Goal: Answer question/provide support: Share knowledge or assist other users

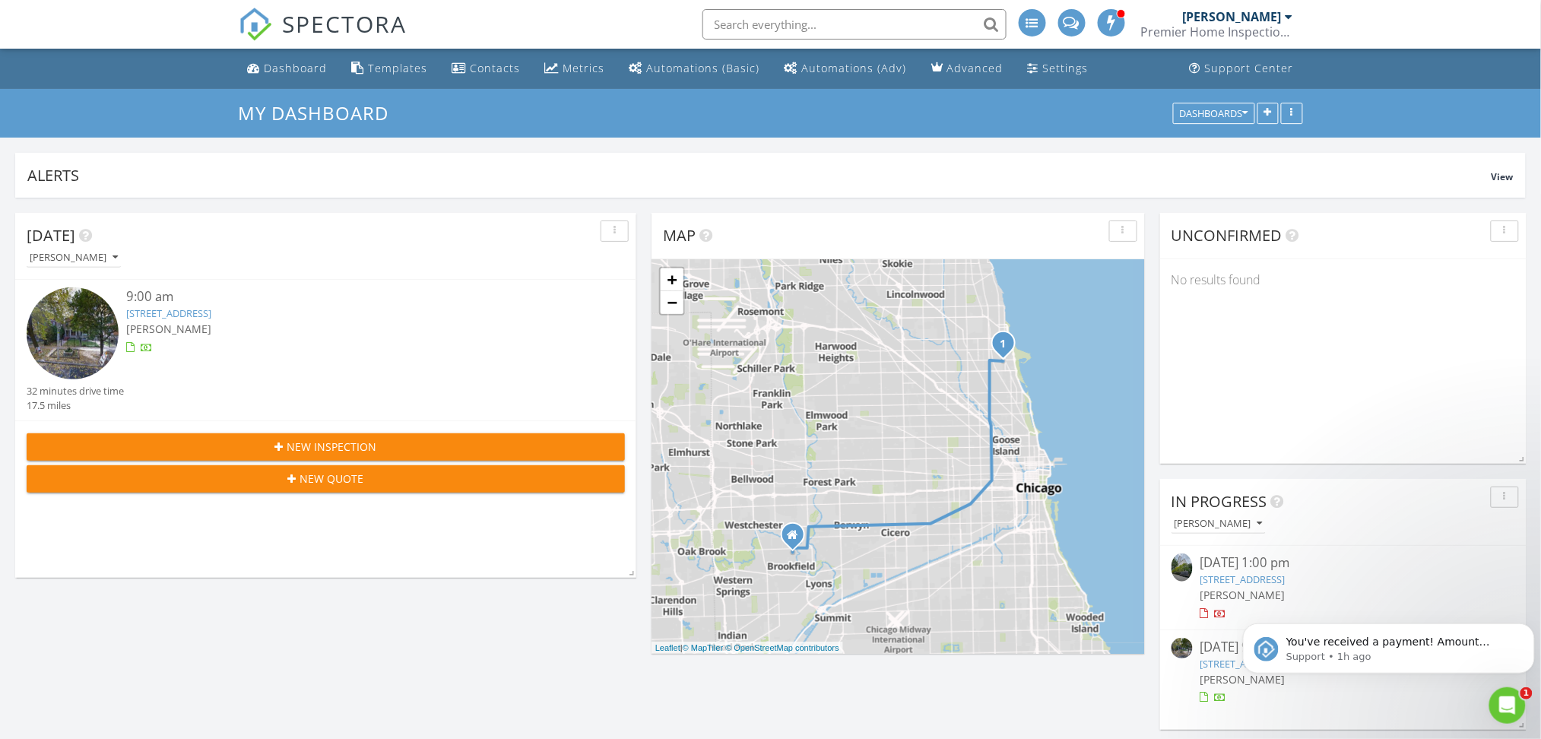
click at [1247, 576] on link "55 E Erie St #1804, Chicago, IL 60611" at bounding box center [1243, 580] width 85 height 14
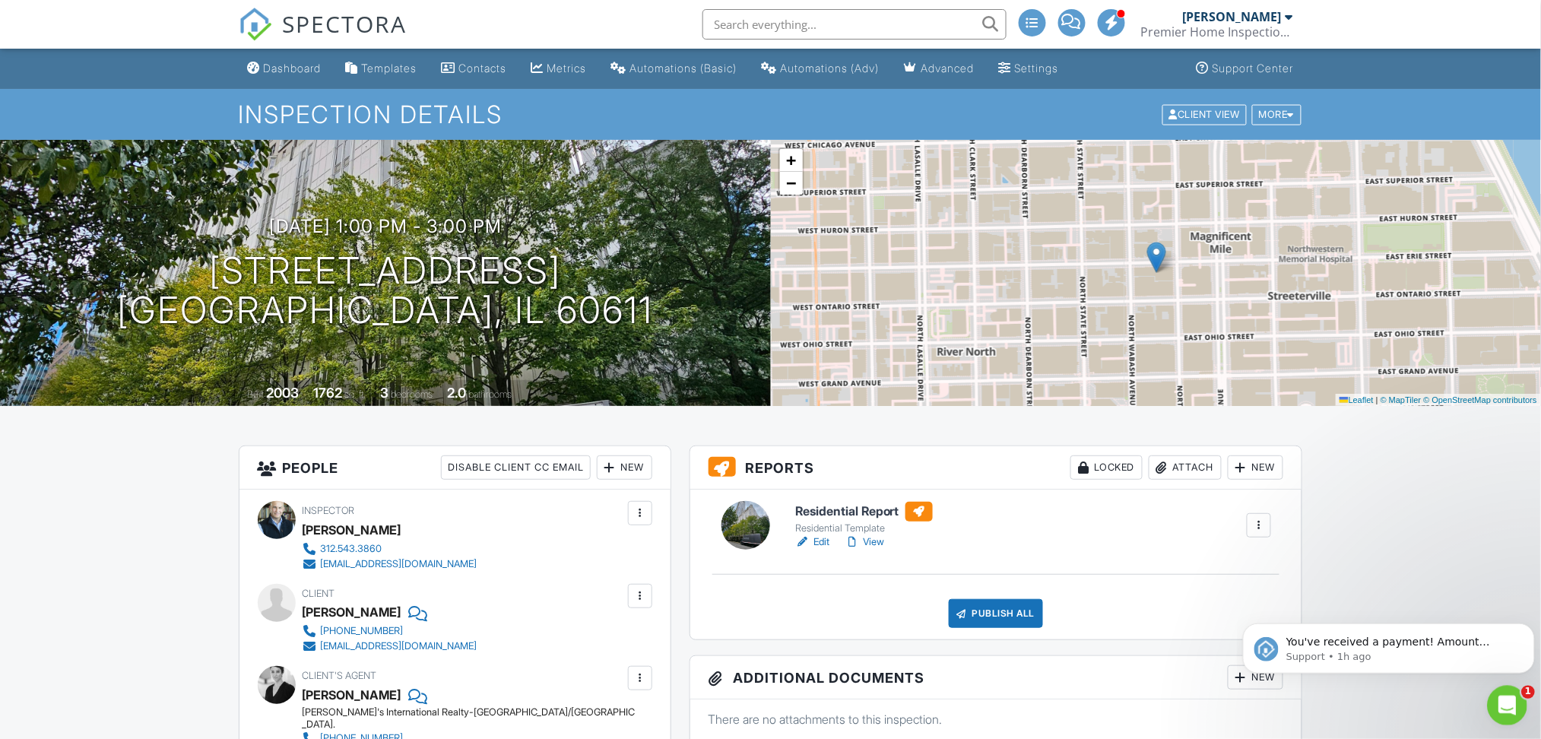
click at [1508, 697] on icon "Open Intercom Messenger" at bounding box center [1505, 703] width 25 height 25
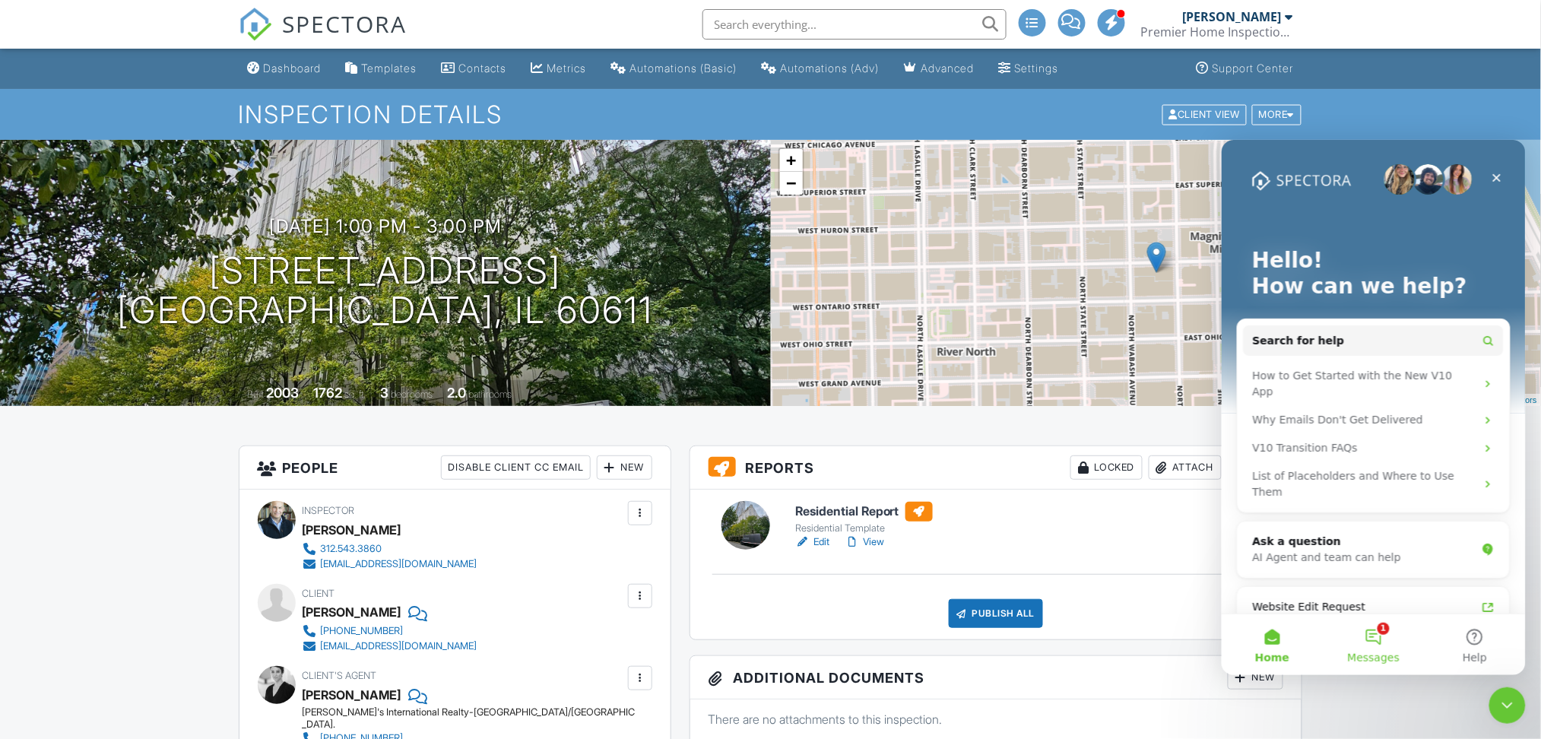
click at [1378, 638] on button "1 Messages" at bounding box center [1372, 644] width 101 height 61
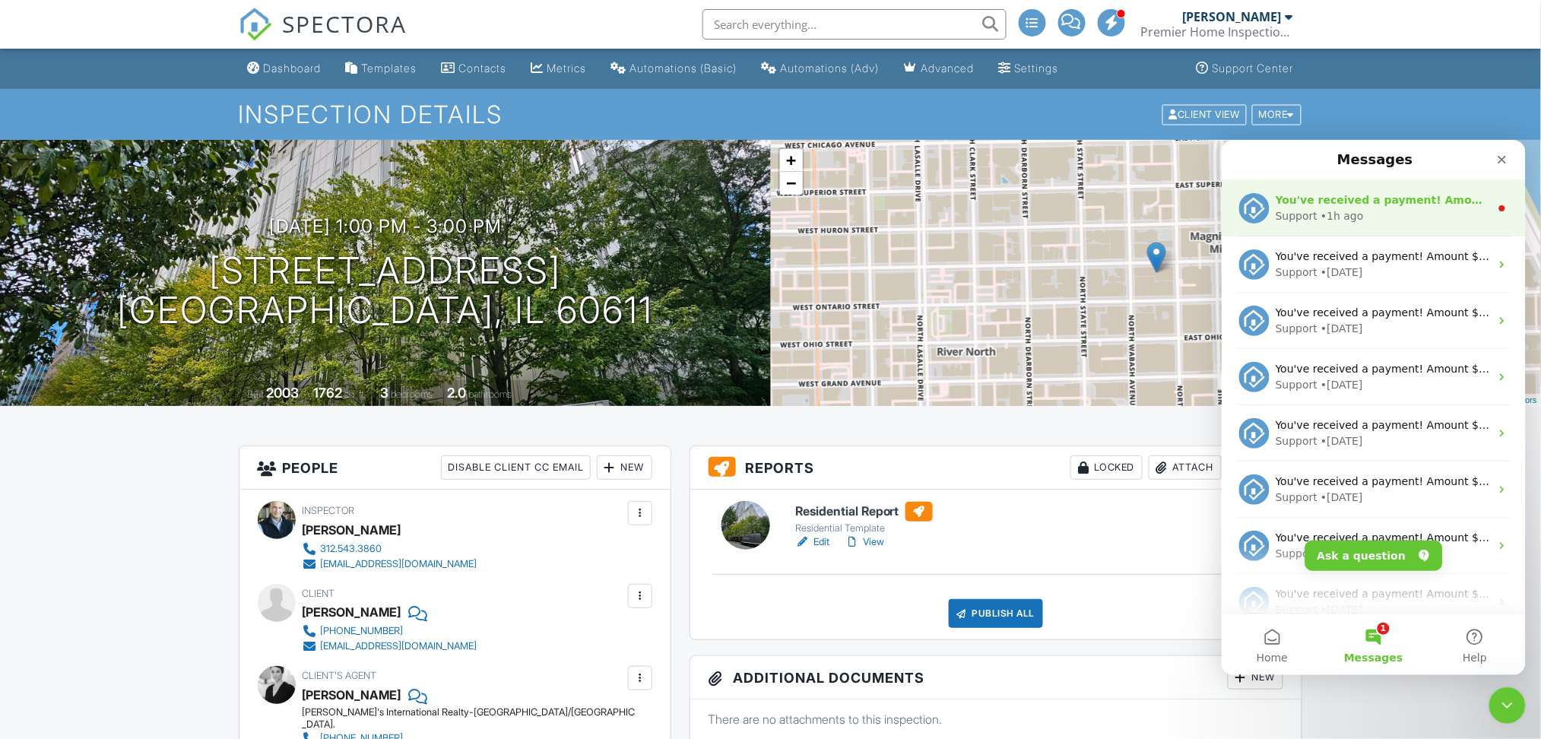
click at [1372, 212] on div "Support • 1h ago" at bounding box center [1382, 216] width 214 height 16
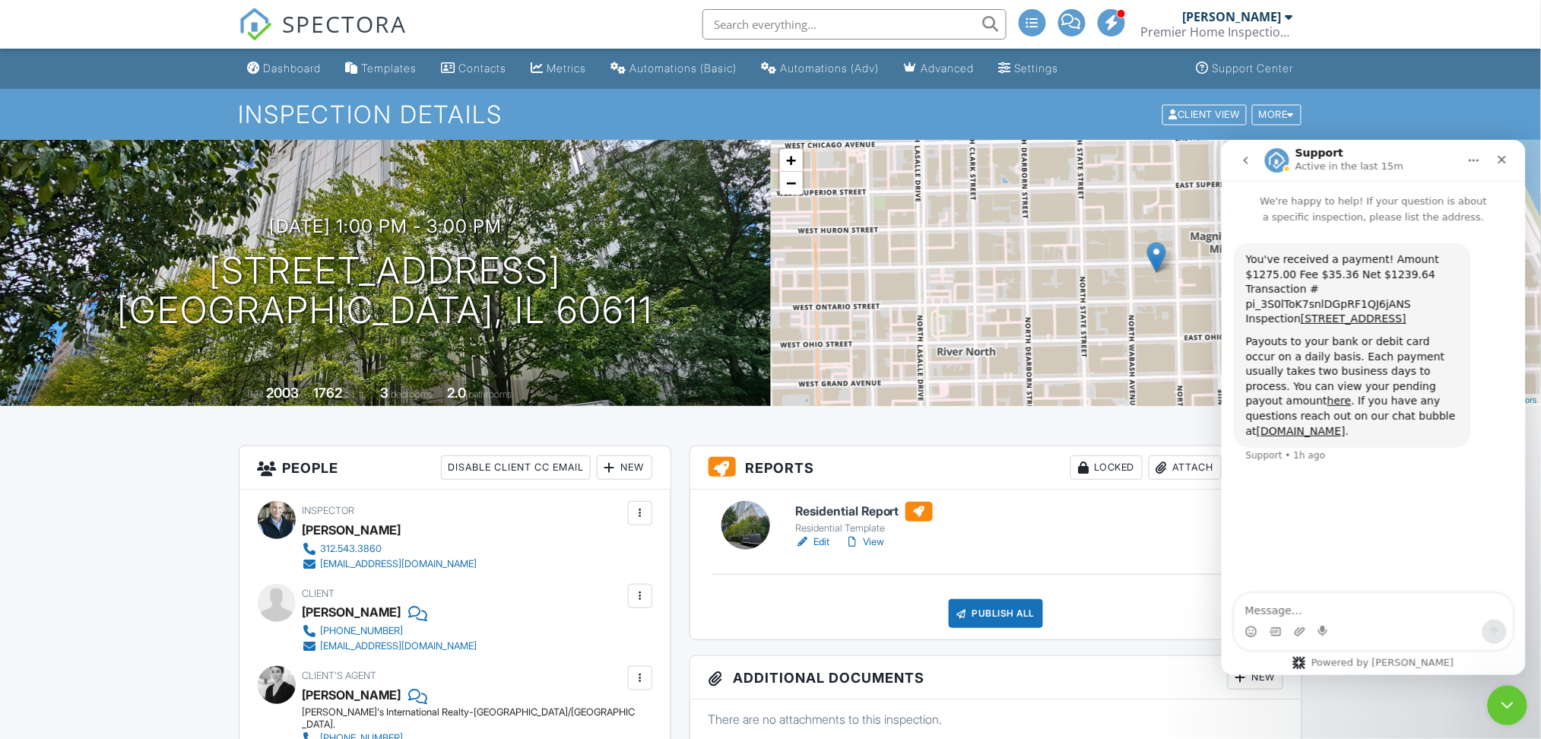
click at [1498, 698] on icon "Close Intercom Messenger" at bounding box center [1505, 703] width 18 height 18
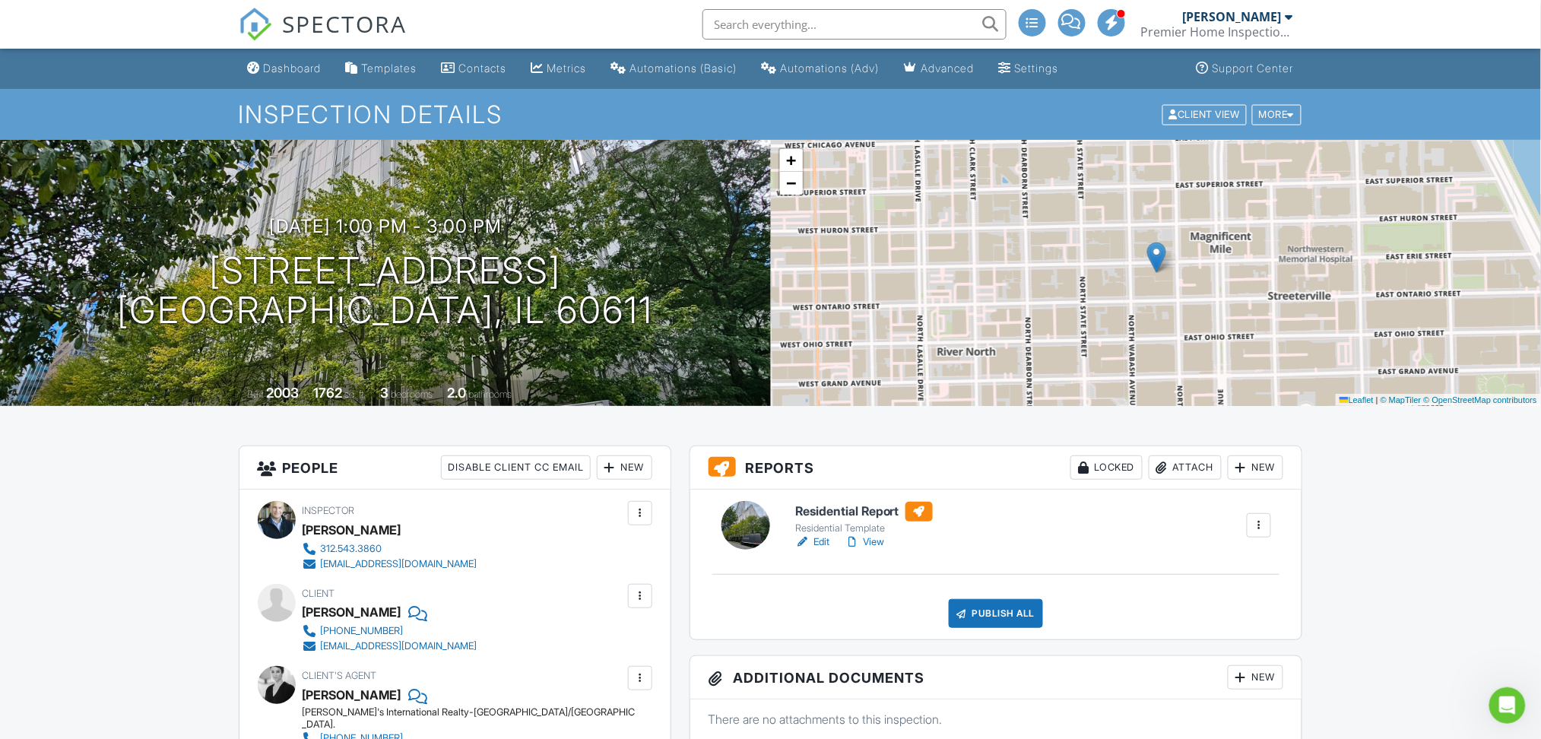
click at [874, 540] on link "View" at bounding box center [865, 542] width 40 height 15
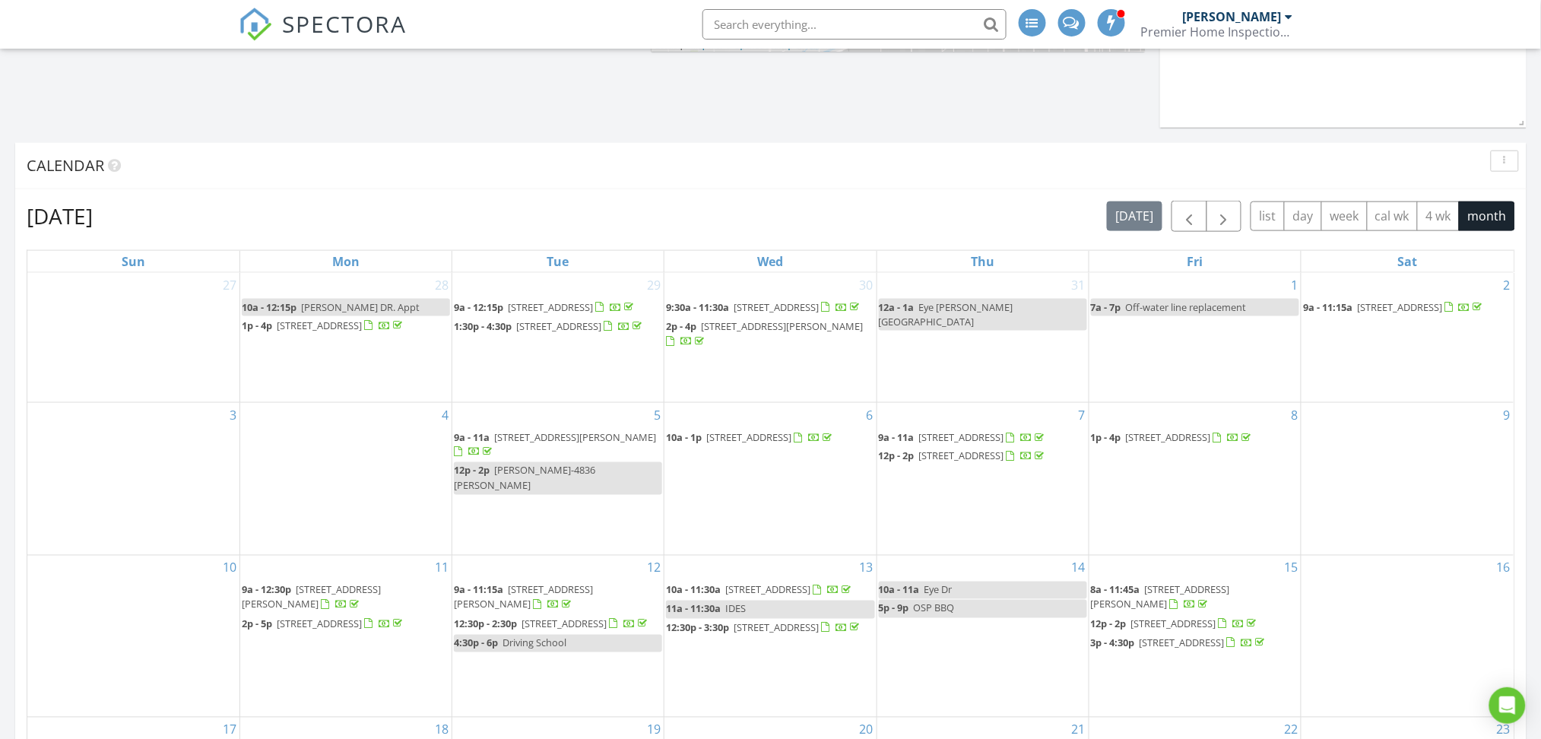
scroll to position [405, 0]
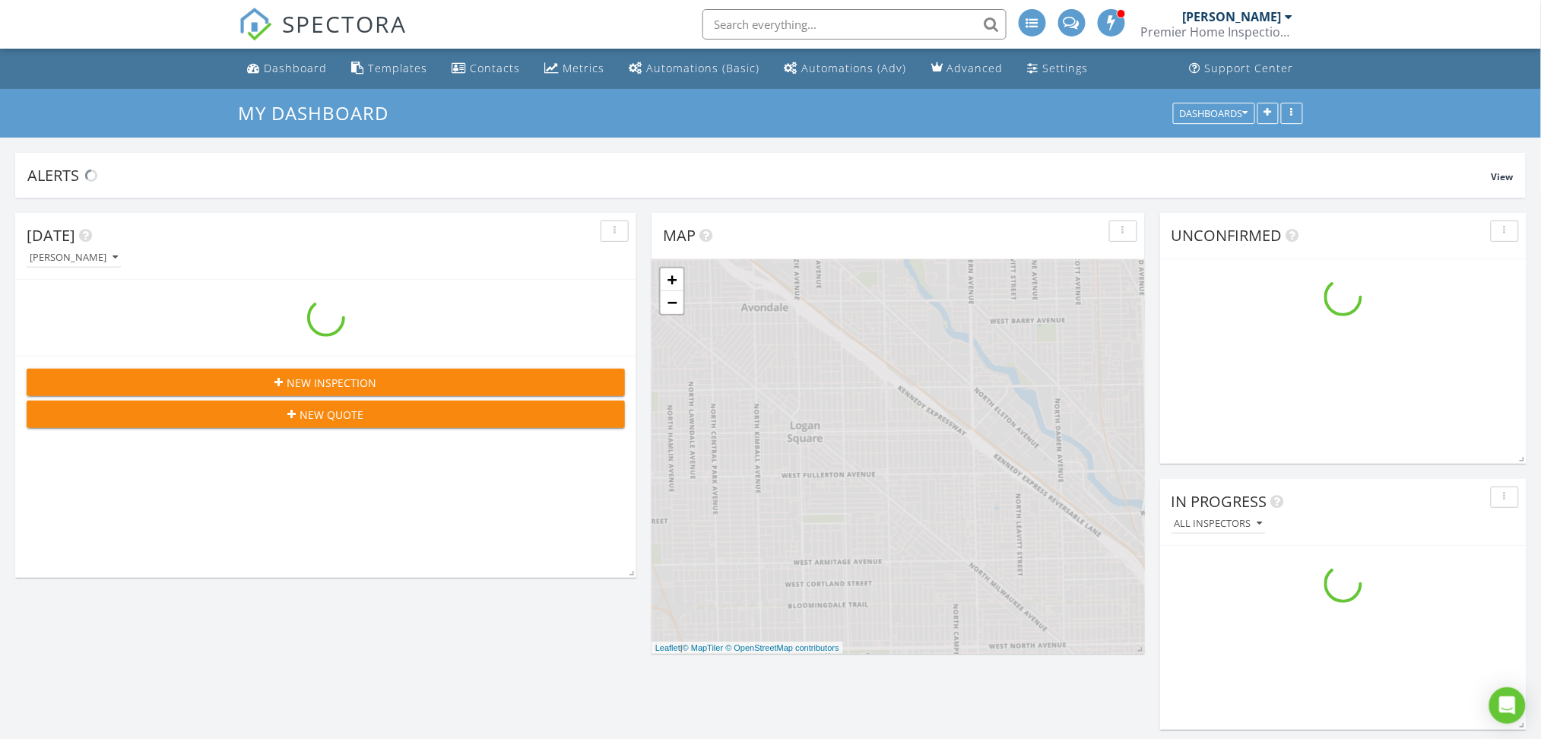
scroll to position [1871, 1573]
